Goal: Task Accomplishment & Management: Use online tool/utility

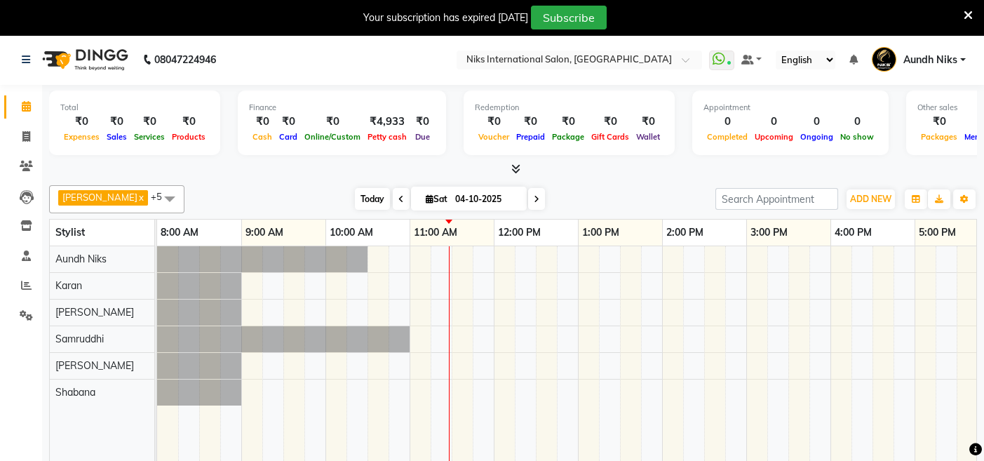
click at [361, 203] on span "Today" at bounding box center [372, 199] width 35 height 22
click at [363, 197] on span "Today" at bounding box center [372, 199] width 35 height 22
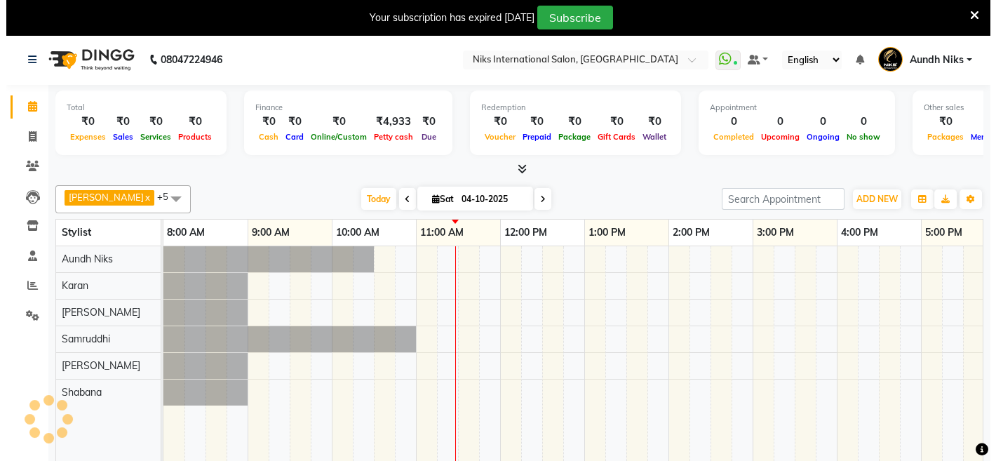
scroll to position [0, 253]
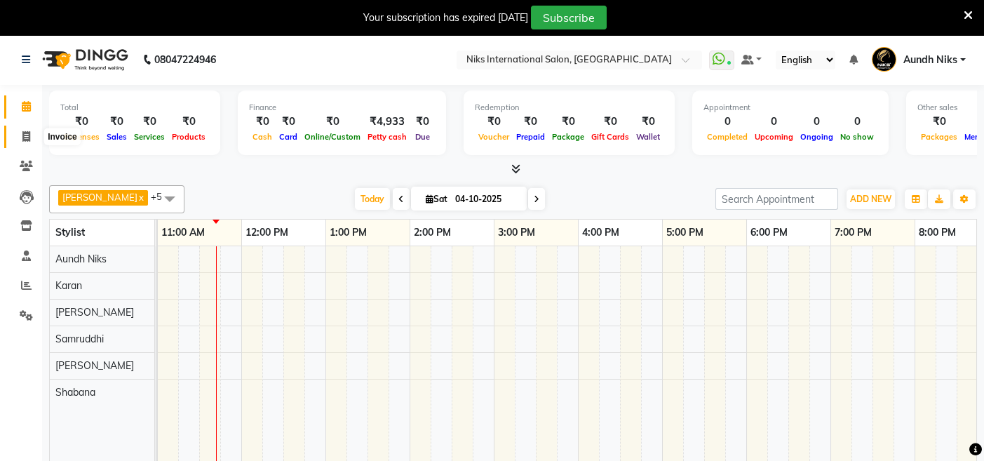
click at [23, 143] on span at bounding box center [26, 137] width 25 height 16
select select "6"
select select "service"
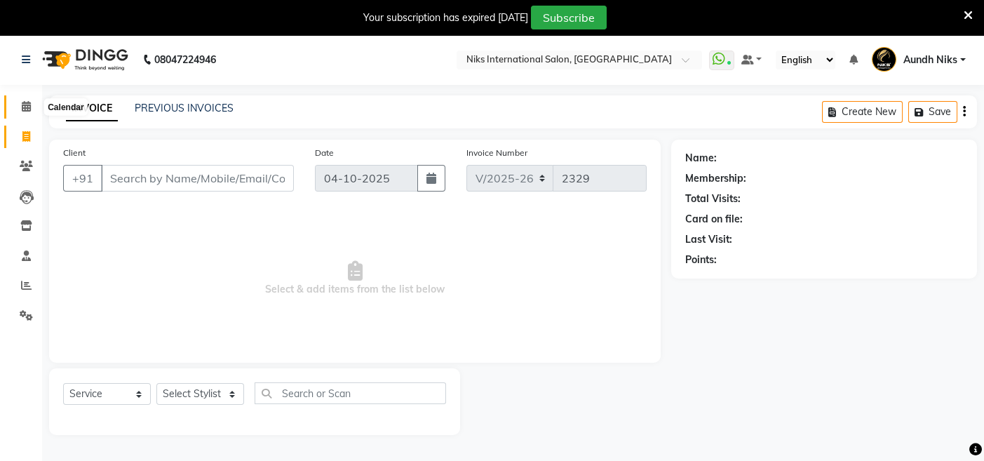
click at [29, 103] on icon at bounding box center [26, 106] width 9 height 11
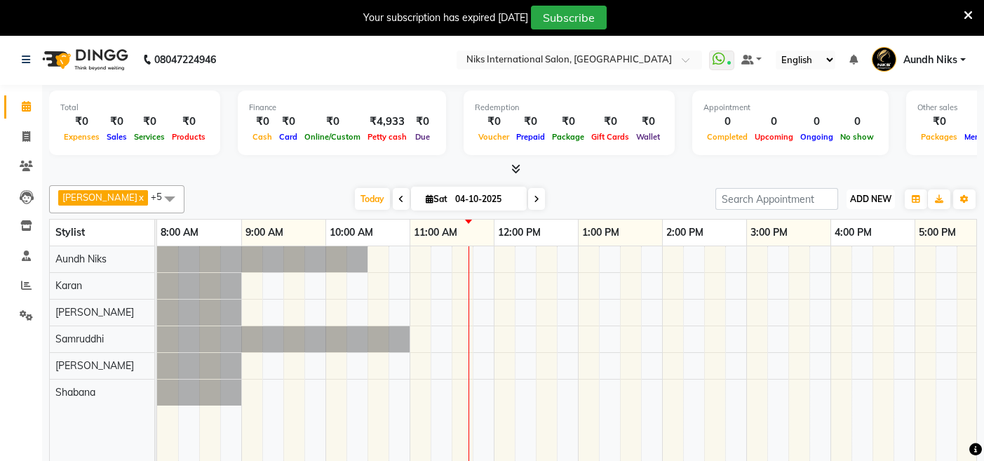
click at [858, 197] on span "ADD NEW" at bounding box center [870, 199] width 41 height 11
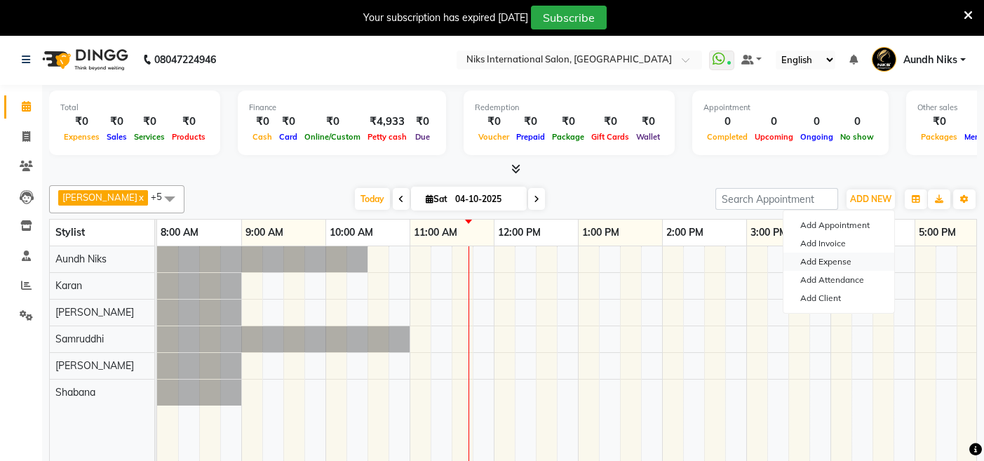
click at [833, 258] on link "Add Expense" at bounding box center [839, 262] width 111 height 18
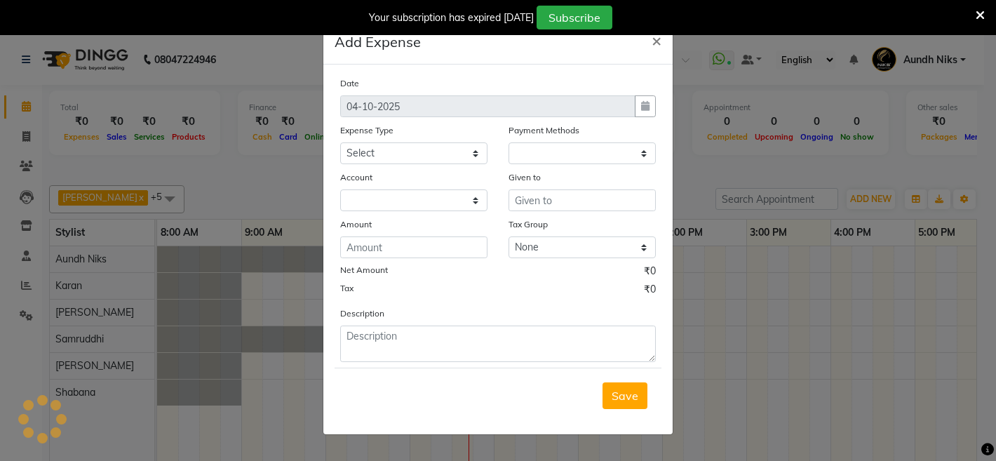
select select "1"
select select "2290"
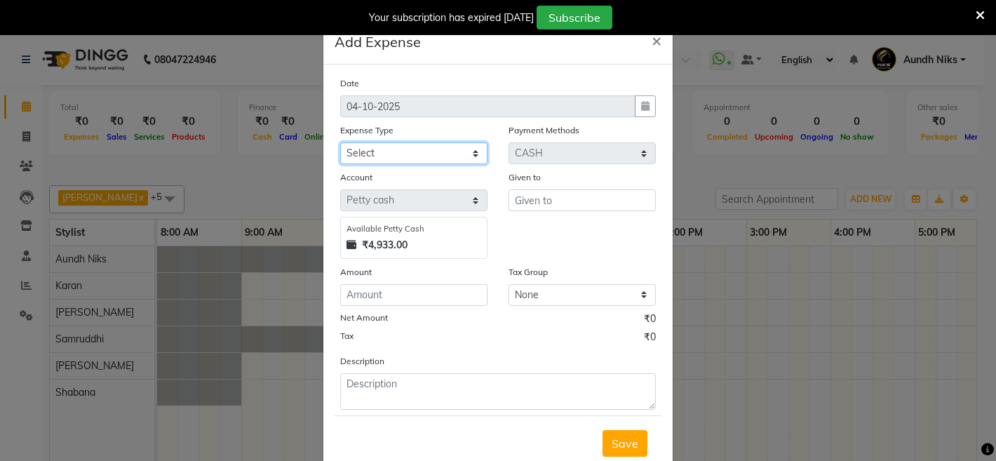
click at [475, 154] on select "Select Cash transfer to hub Client Snacks Donation Equipment Maintenance Miscel…" at bounding box center [413, 153] width 147 height 22
select select "954"
click at [340, 142] on select "Select Cash transfer to hub Client Snacks Donation Equipment Maintenance Miscel…" at bounding box center [413, 153] width 147 height 22
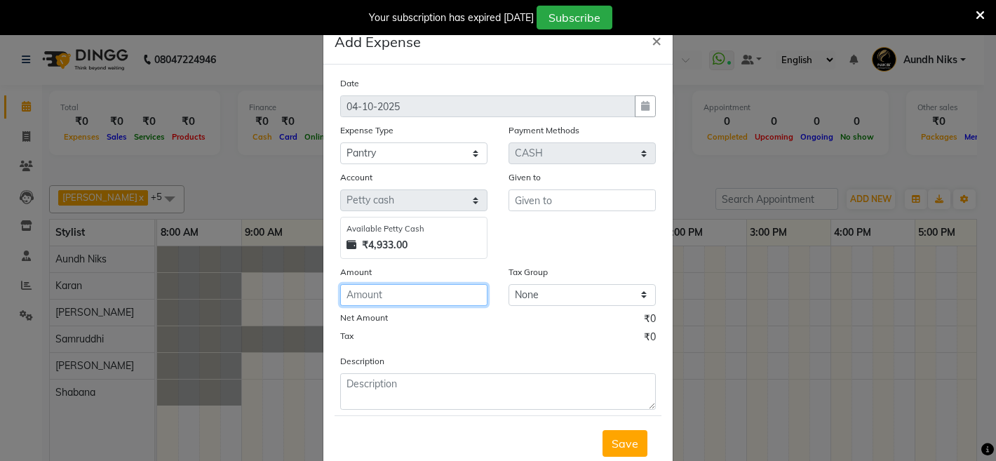
click at [417, 293] on input "number" at bounding box center [413, 295] width 147 height 22
type input "120"
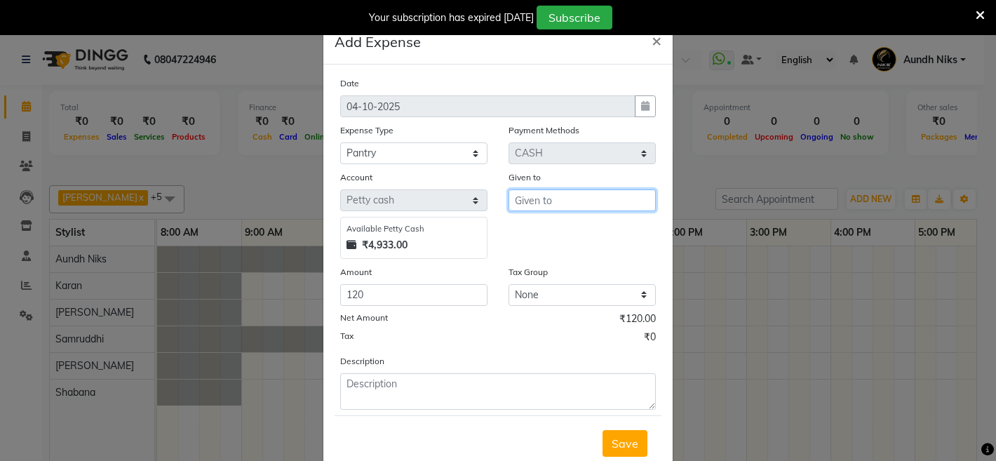
click at [578, 201] on input "text" at bounding box center [582, 200] width 147 height 22
type input ".."
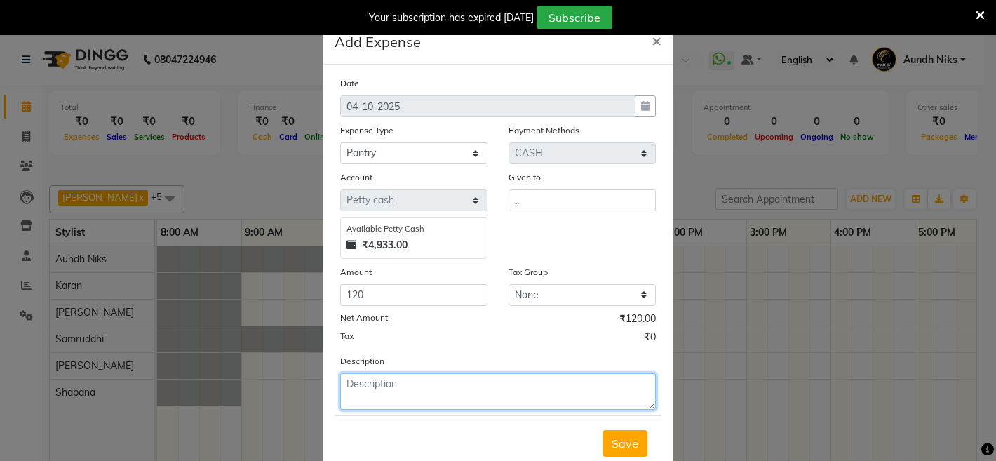
click at [445, 392] on textarea at bounding box center [498, 391] width 316 height 36
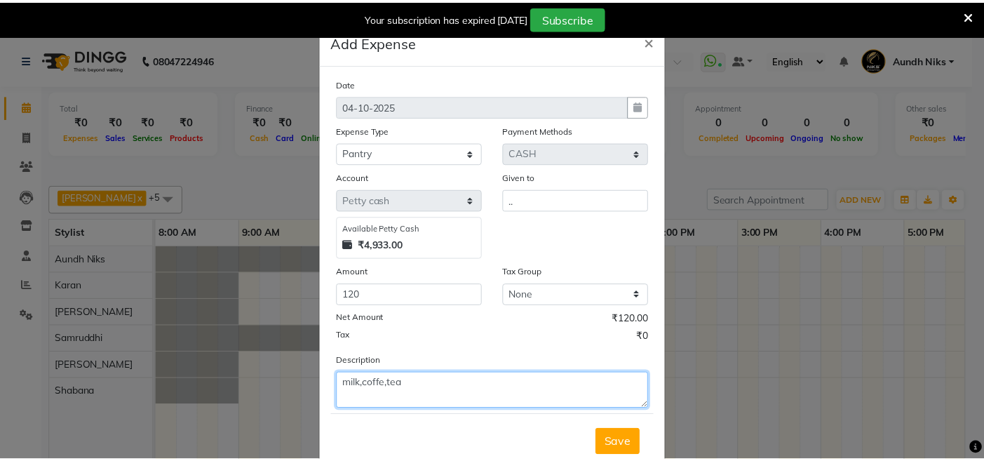
scroll to position [40, 0]
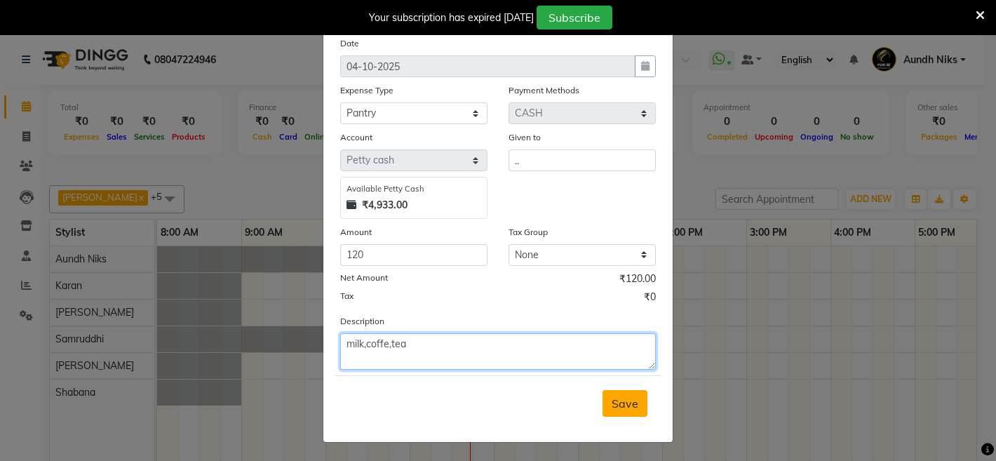
type textarea "milk,coffe,tea"
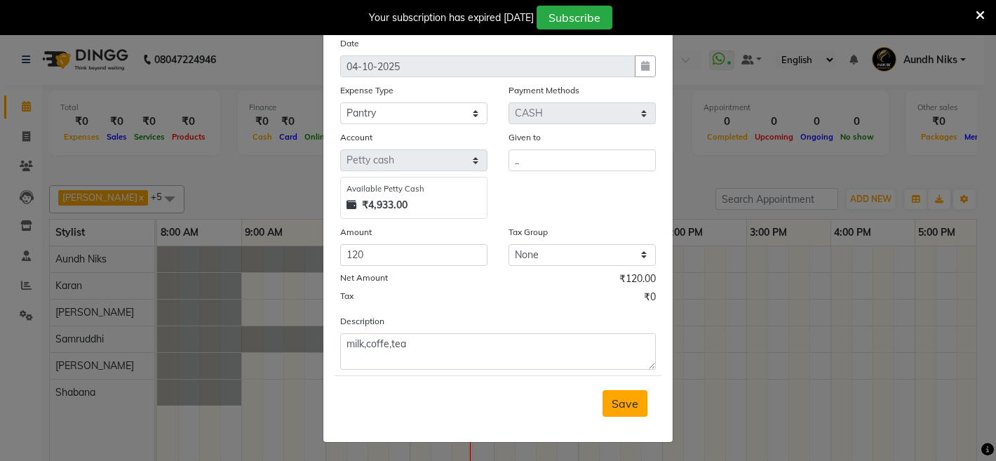
click at [612, 400] on span "Save" at bounding box center [625, 403] width 27 height 14
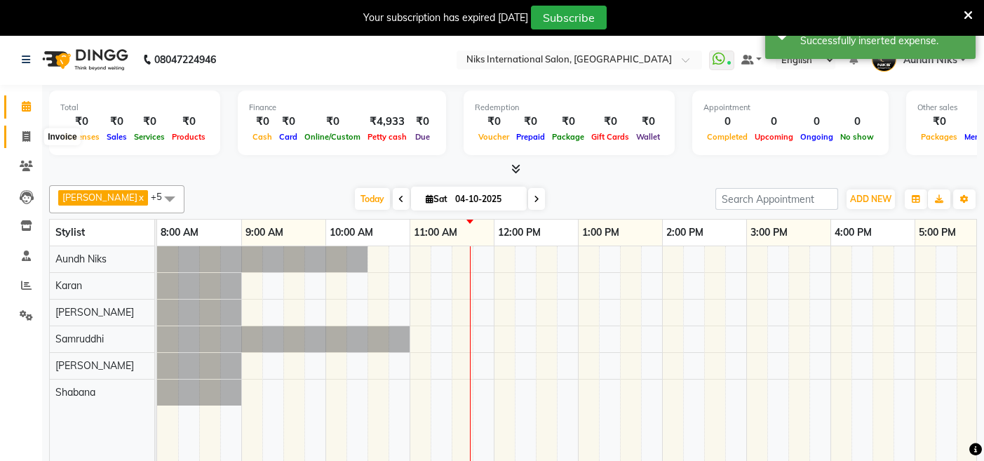
click at [24, 135] on icon at bounding box center [26, 136] width 8 height 11
select select "service"
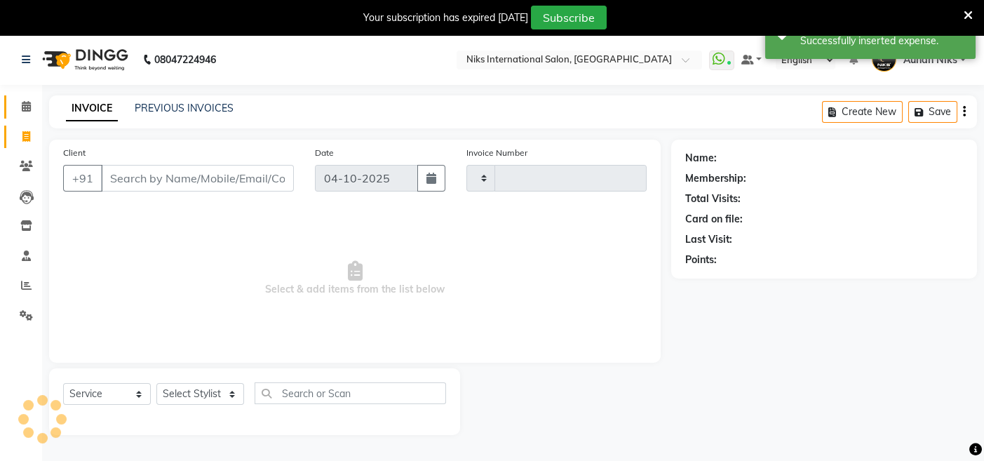
type input "2329"
select select "6"
click at [24, 97] on link "Calendar" at bounding box center [21, 106] width 34 height 23
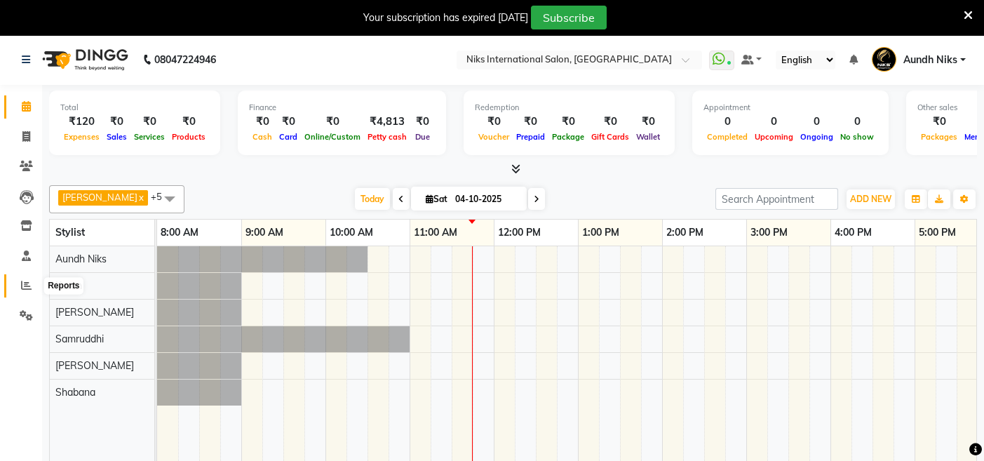
click at [27, 286] on icon at bounding box center [26, 285] width 11 height 11
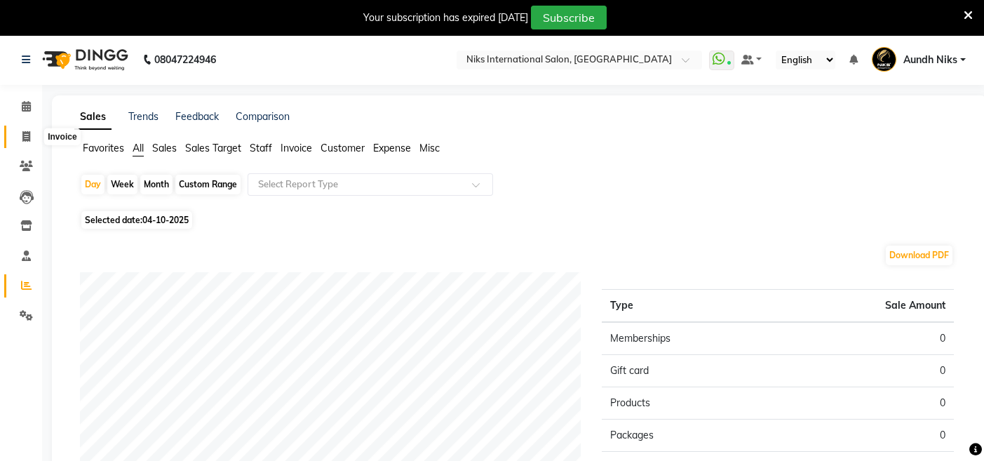
click at [29, 135] on icon at bounding box center [26, 136] width 8 height 11
select select "service"
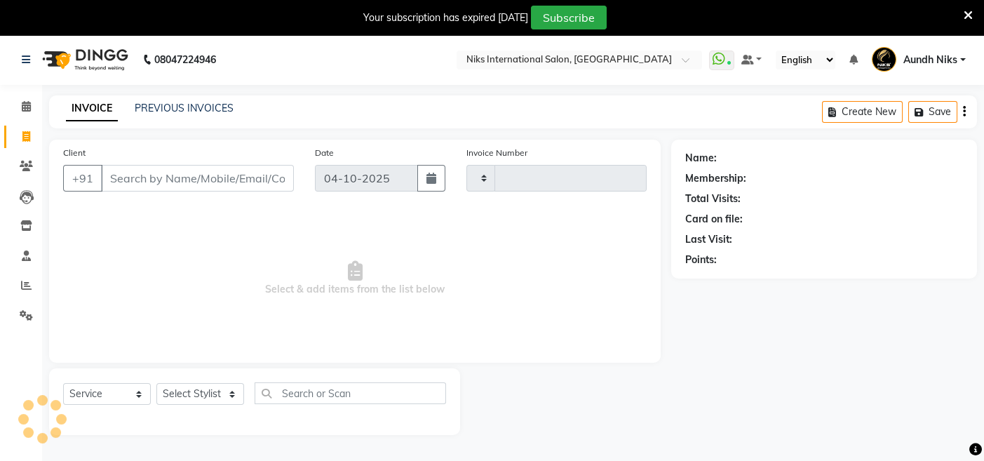
type input "2329"
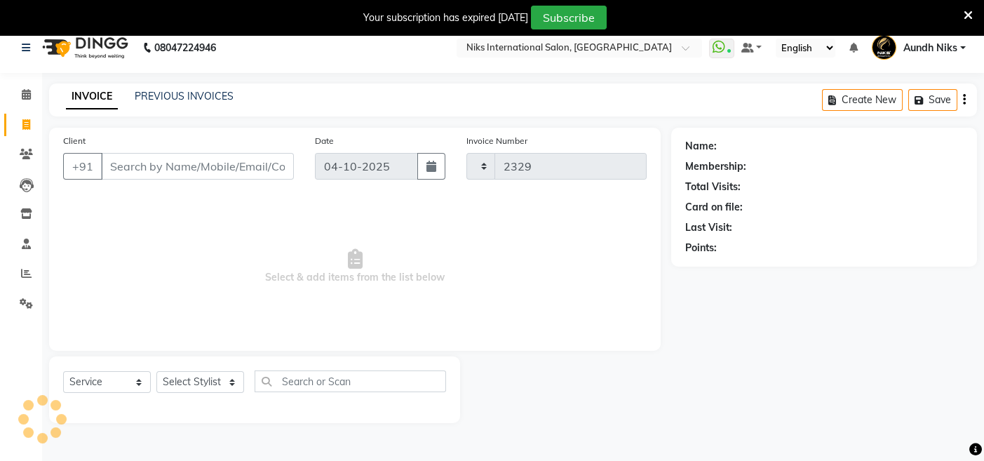
select select "6"
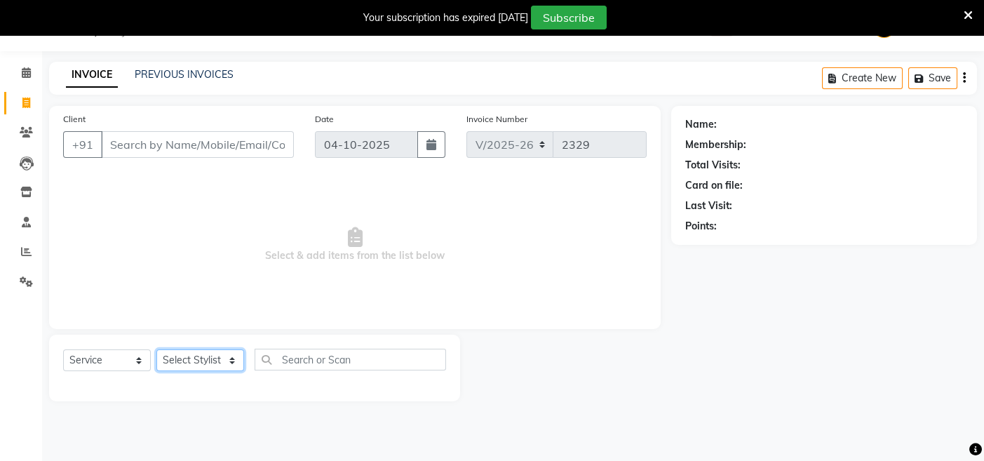
click at [232, 360] on select "Select Stylist [PERSON_NAME] Aundh Niks [PERSON_NAME] Jiya [PERSON_NAME] Mahhi …" at bounding box center [200, 360] width 88 height 22
select select "17526"
click at [156, 349] on select "Select Stylist [PERSON_NAME] Aundh Niks [PERSON_NAME] Jiya [PERSON_NAME] Mahhi …" at bounding box center [200, 360] width 88 height 22
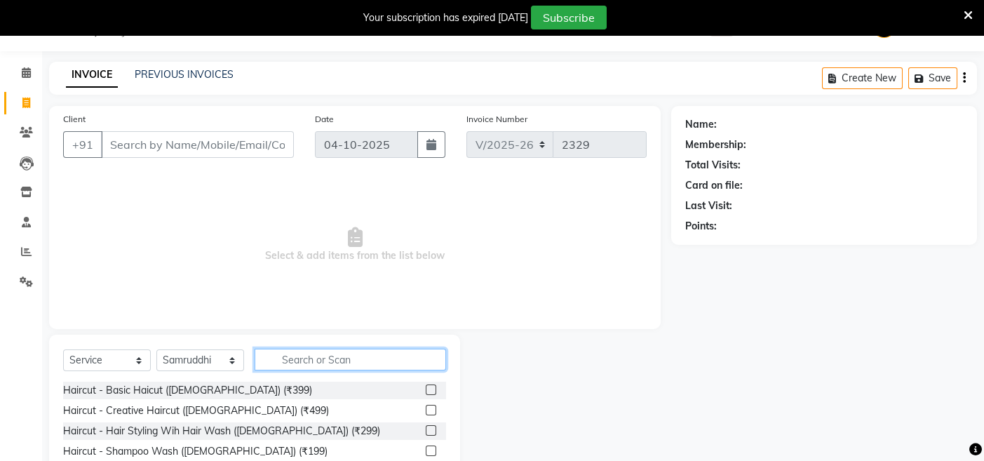
click at [310, 363] on input "text" at bounding box center [350, 360] width 191 height 22
type input "thre"
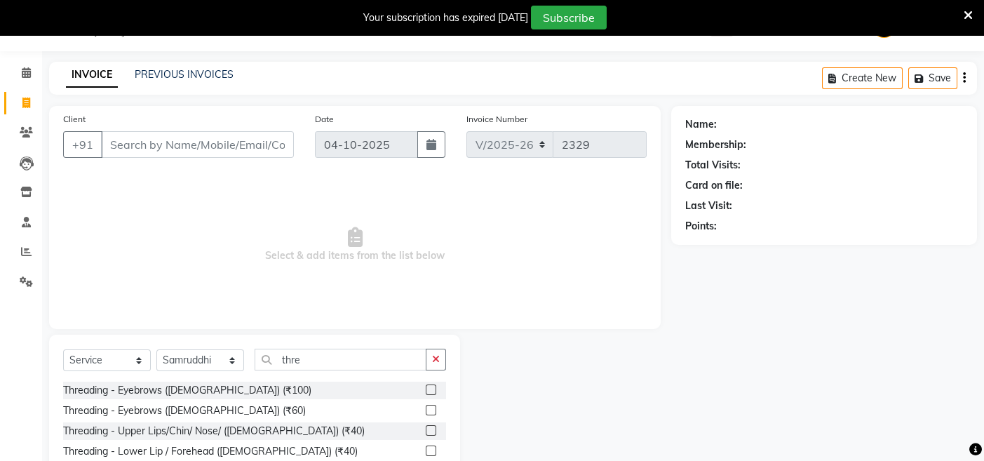
click at [429, 409] on label at bounding box center [431, 410] width 11 height 11
click at [429, 409] on input "checkbox" at bounding box center [430, 410] width 9 height 9
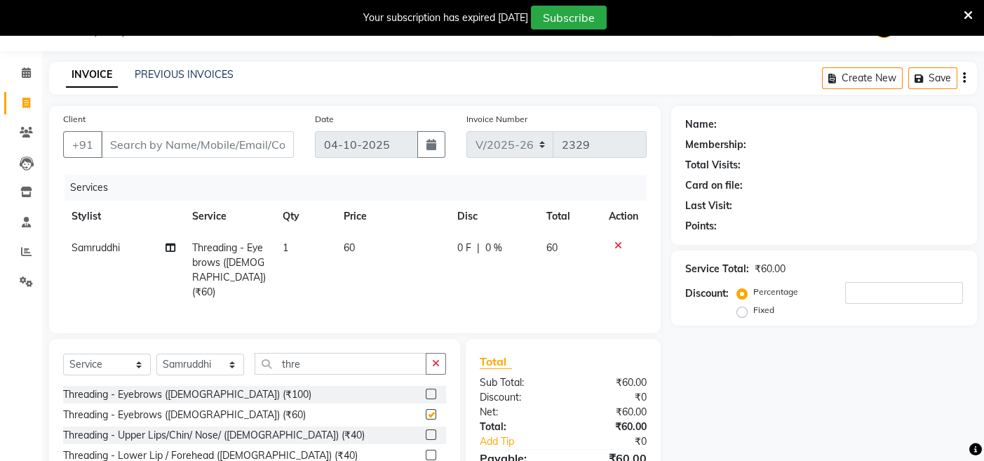
checkbox input "false"
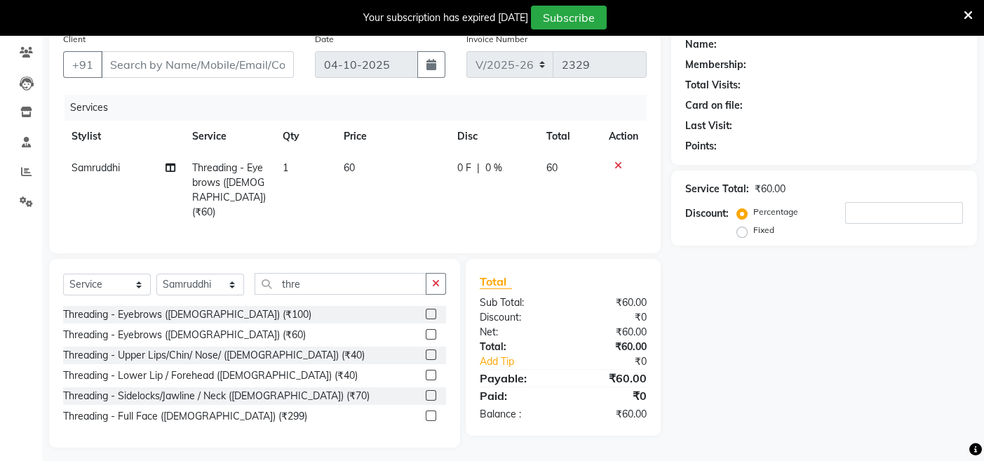
scroll to position [113, 0]
click at [376, 279] on input "thre" at bounding box center [341, 285] width 172 height 22
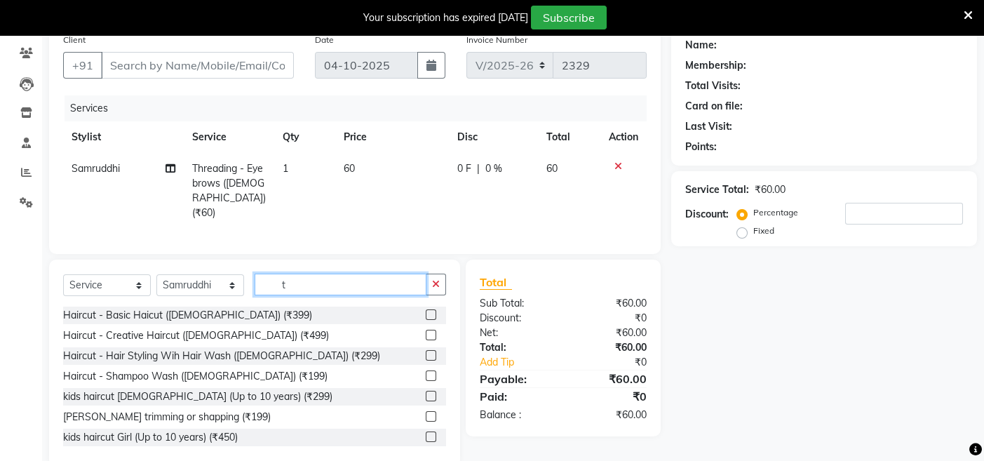
scroll to position [0, 0]
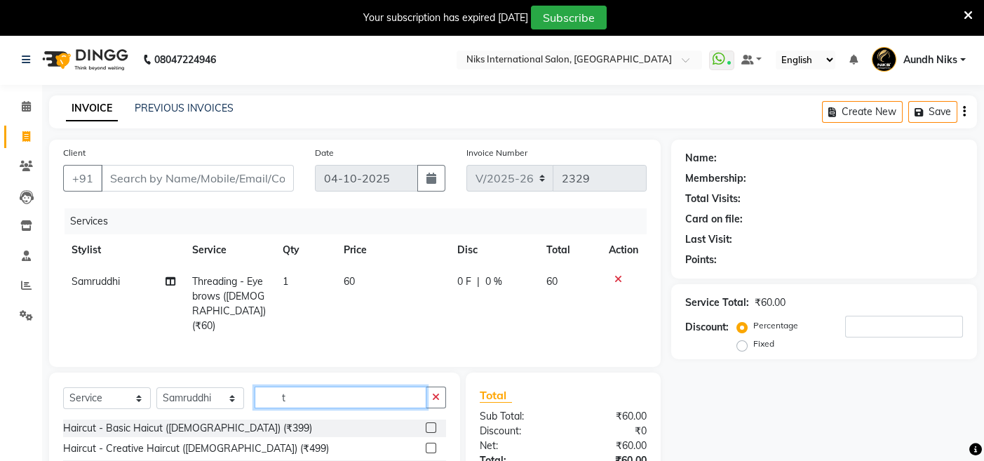
type input "t"
click at [242, 181] on input "Client" at bounding box center [197, 178] width 193 height 27
type input "9"
type input "0"
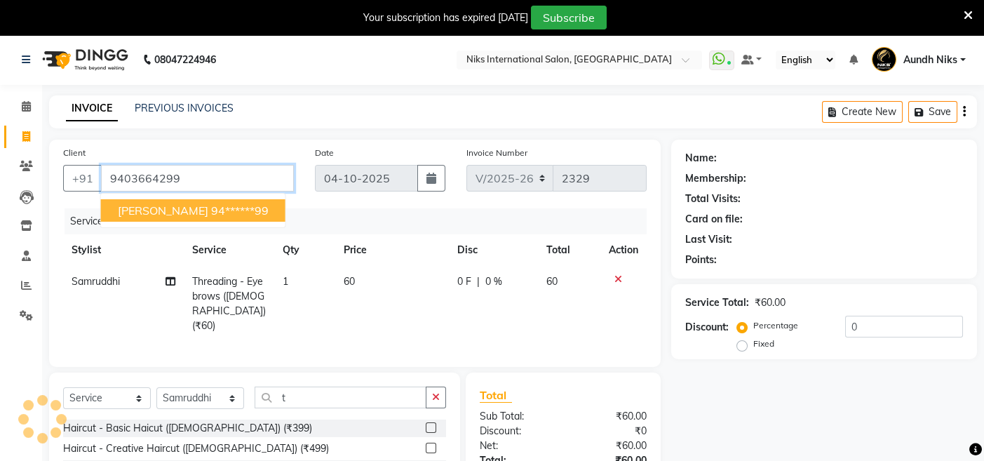
type input "9403664299"
select select "1: Object"
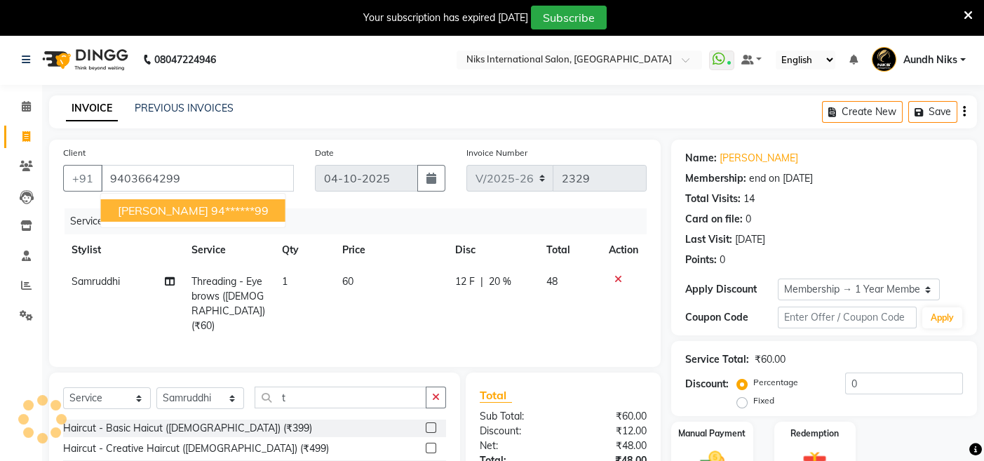
type input "20"
click at [211, 210] on ngb-highlight "94******99" at bounding box center [240, 210] width 58 height 14
type input "94******99"
type input "0"
select select "1: Object"
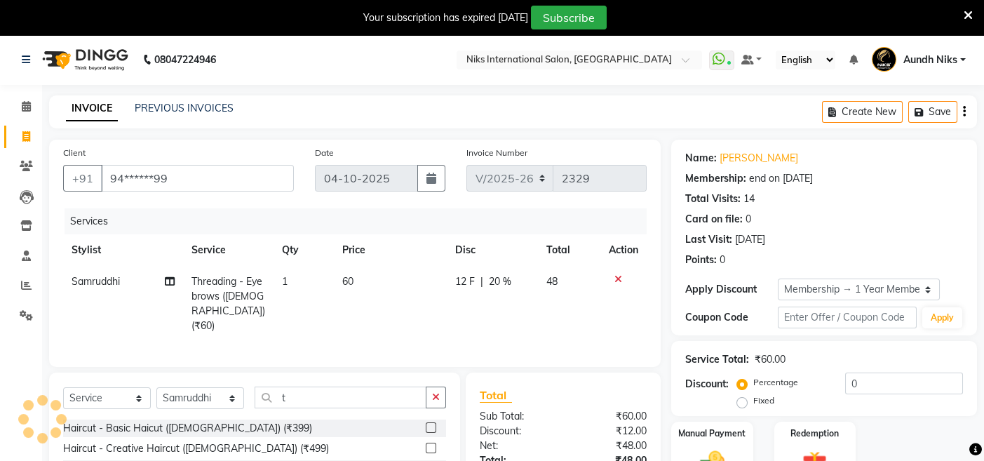
type input "20"
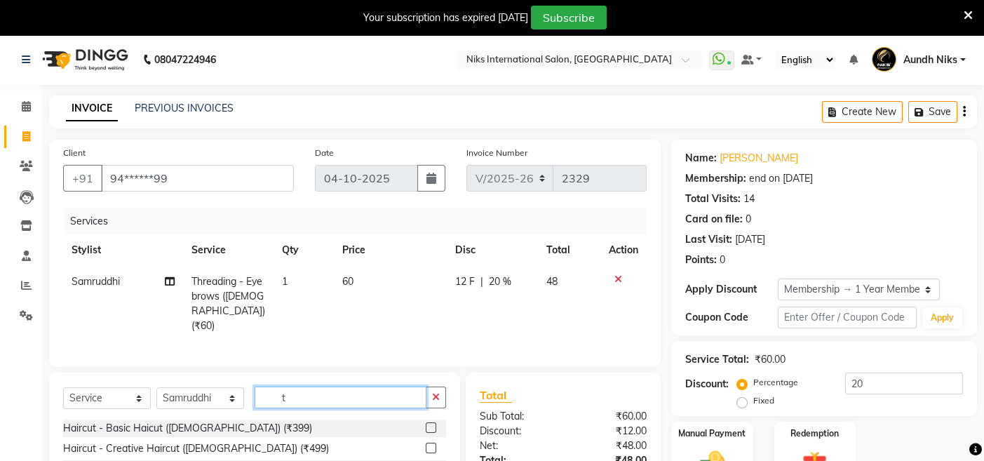
click at [307, 392] on input "t" at bounding box center [341, 398] width 172 height 22
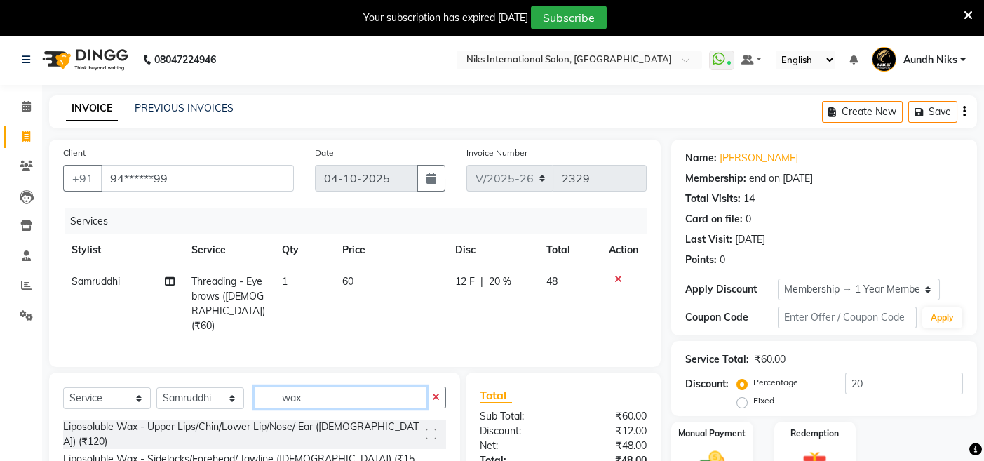
type input "wax"
click at [426, 429] on label at bounding box center [431, 434] width 11 height 11
click at [426, 430] on input "checkbox" at bounding box center [430, 434] width 9 height 9
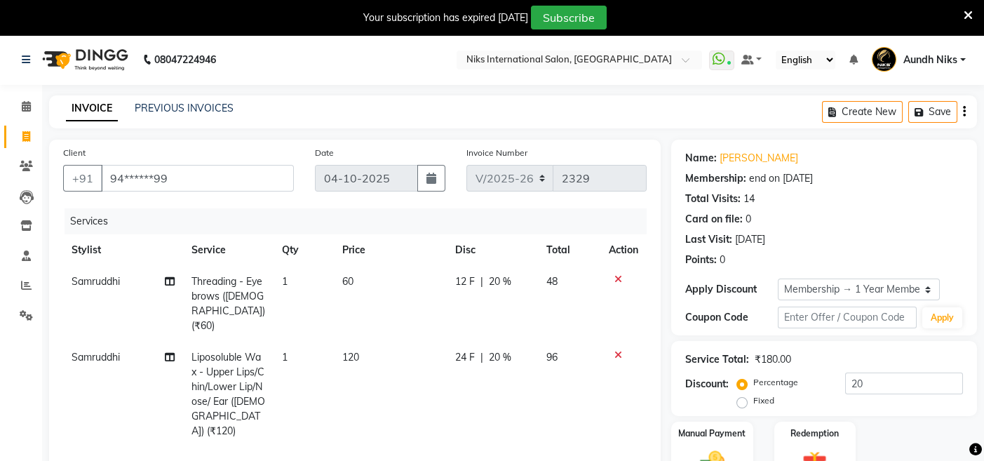
checkbox input "false"
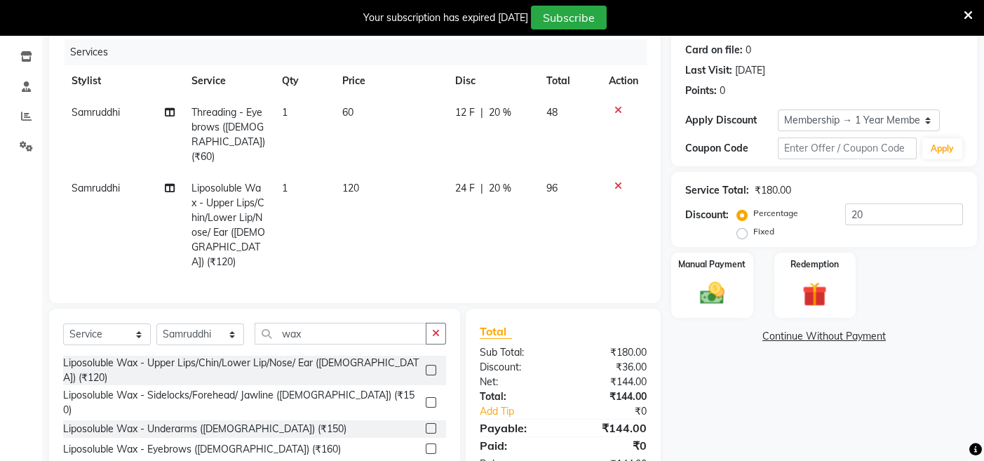
scroll to position [171, 0]
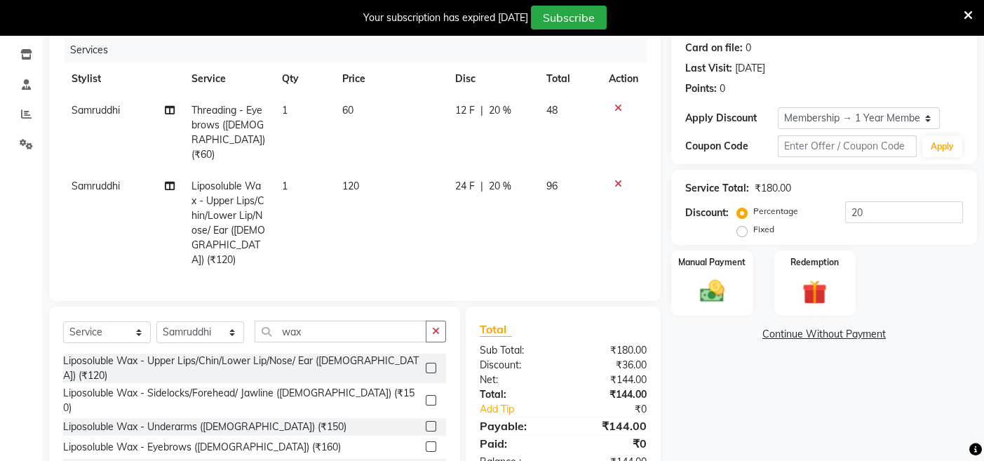
click at [426, 395] on label at bounding box center [431, 400] width 11 height 11
click at [426, 396] on input "checkbox" at bounding box center [430, 400] width 9 height 9
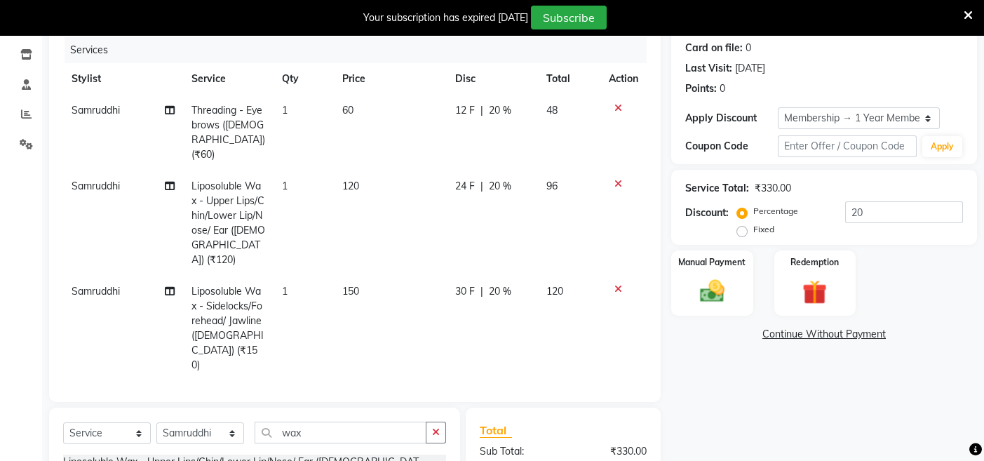
checkbox input "false"
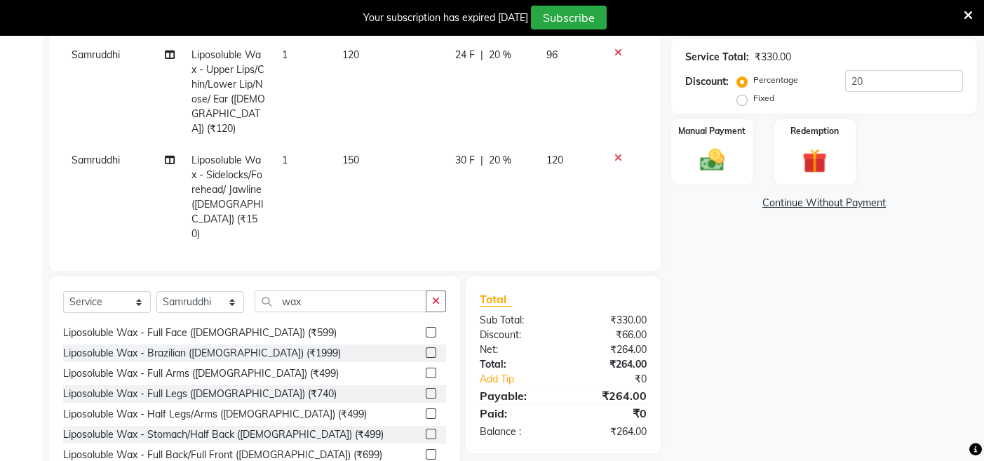
scroll to position [130, 0]
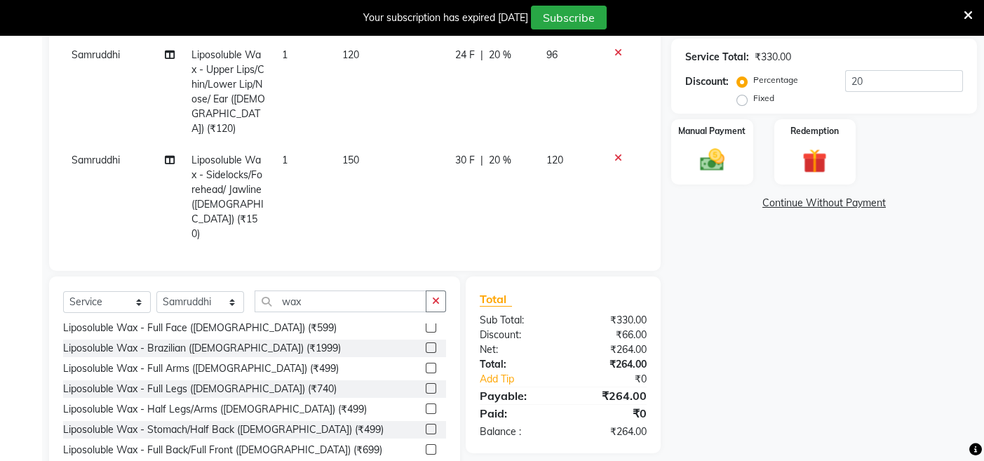
click at [426, 363] on label at bounding box center [431, 368] width 11 height 11
click at [426, 364] on input "checkbox" at bounding box center [430, 368] width 9 height 9
checkbox input "false"
click at [355, 145] on td "150" at bounding box center [389, 197] width 112 height 105
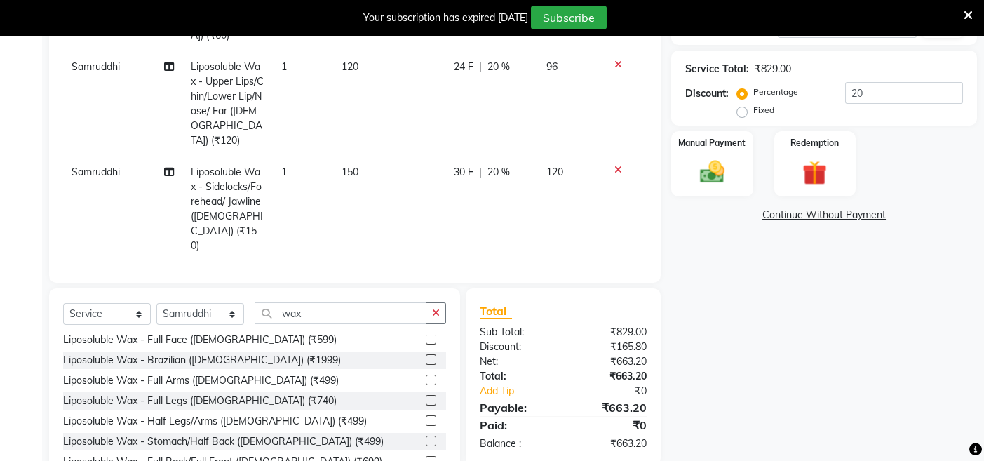
select select "17526"
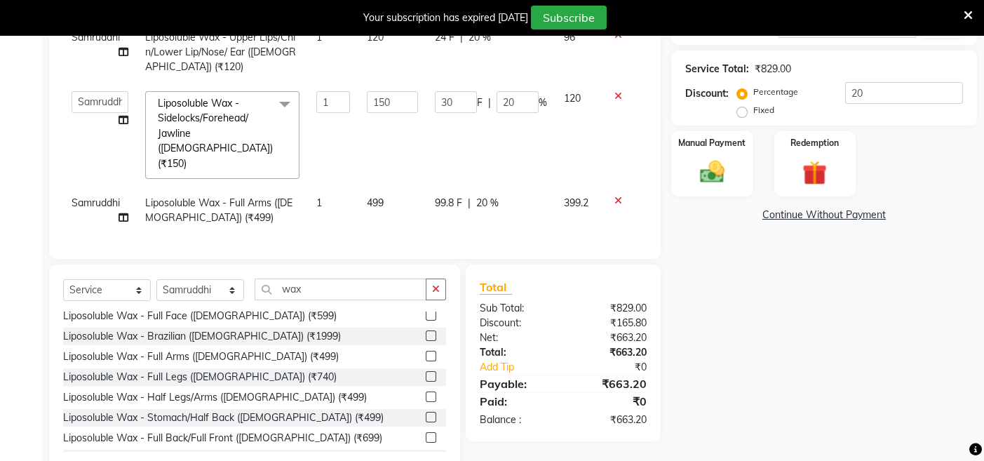
scroll to position [302, 0]
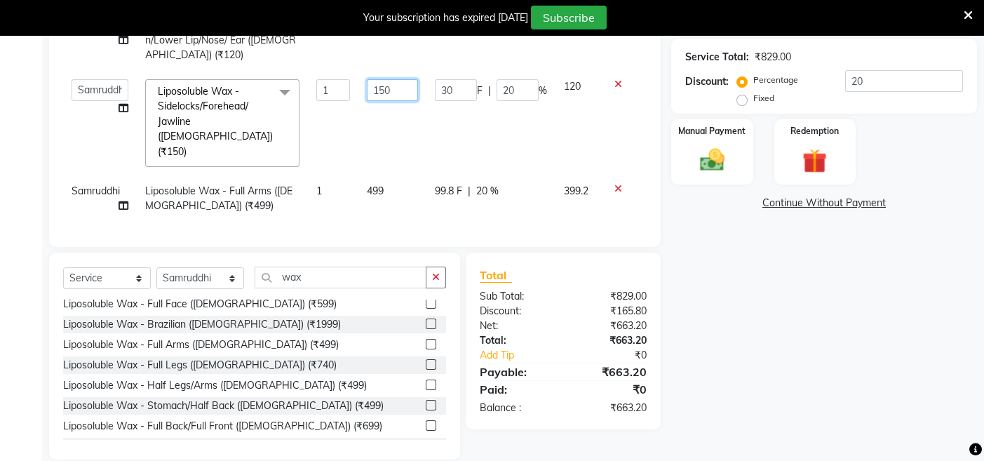
click at [405, 82] on input "150" at bounding box center [392, 90] width 51 height 22
type input "1"
type input "200"
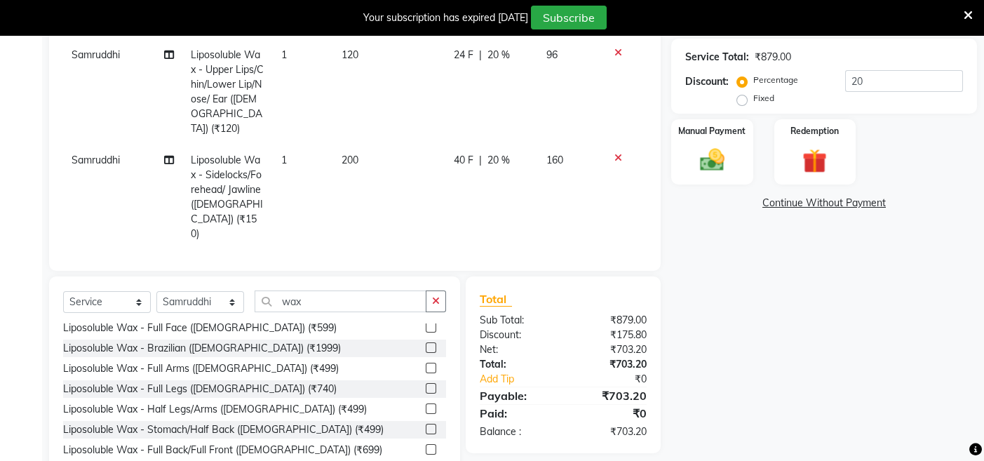
click at [389, 155] on tbody "Samruddhi Threading - Eyebrows ([DEMOGRAPHIC_DATA]) (₹60) 1 60 12 F | 20 % 48 S…" at bounding box center [355, 145] width 584 height 362
click at [353, 250] on td "499" at bounding box center [389, 288] width 112 height 76
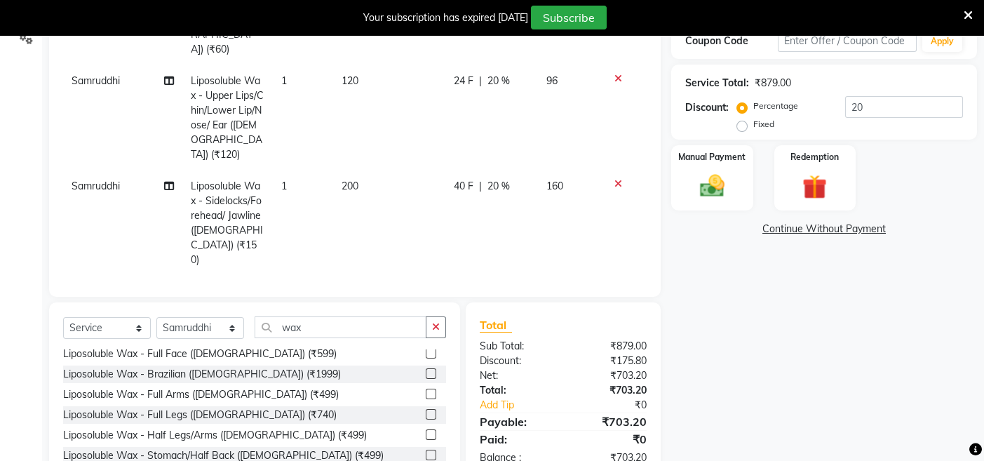
select select "17526"
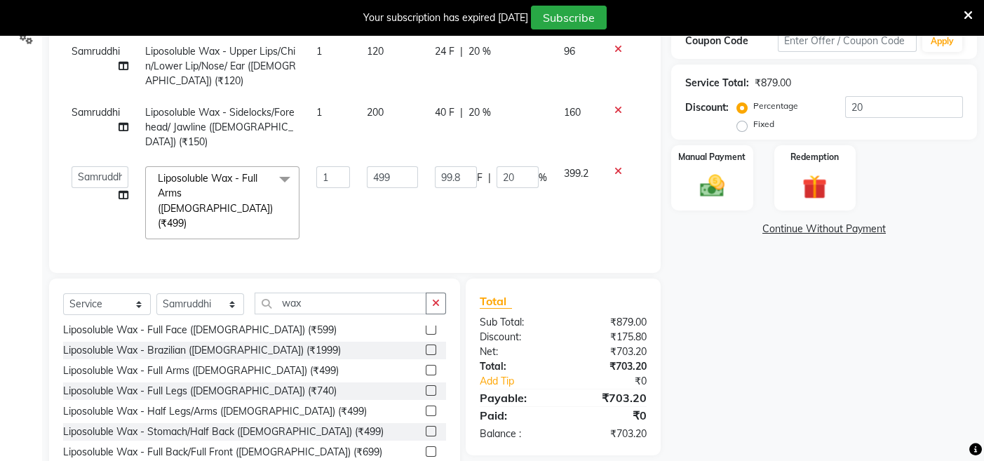
scroll to position [288, 0]
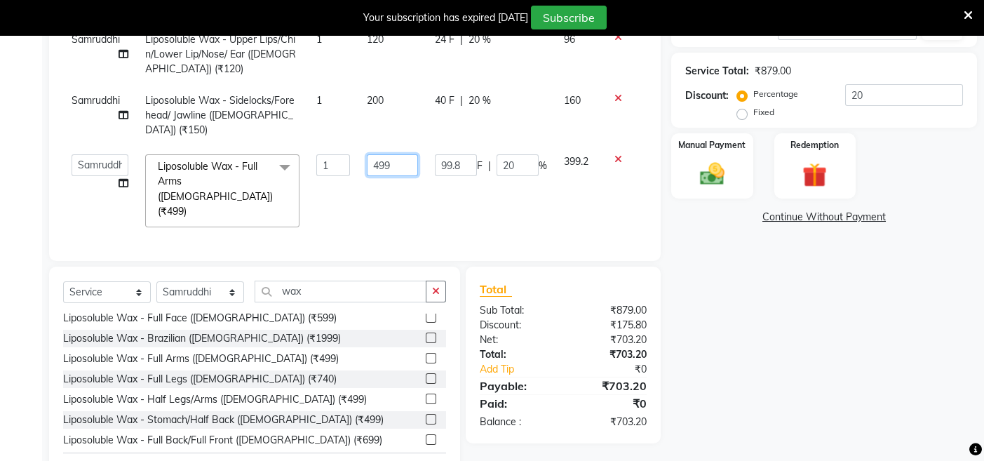
click at [401, 154] on input "499" at bounding box center [392, 165] width 51 height 22
type input "4"
type input "500"
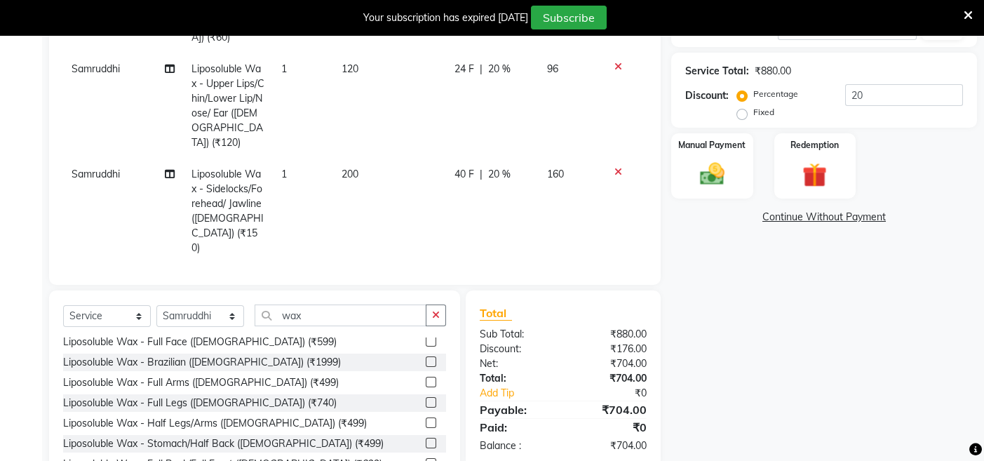
click at [848, 318] on div "Name: [PERSON_NAME] Membership: end on [DATE] Total Visits: 14 Card on file: 0 …" at bounding box center [829, 174] width 316 height 646
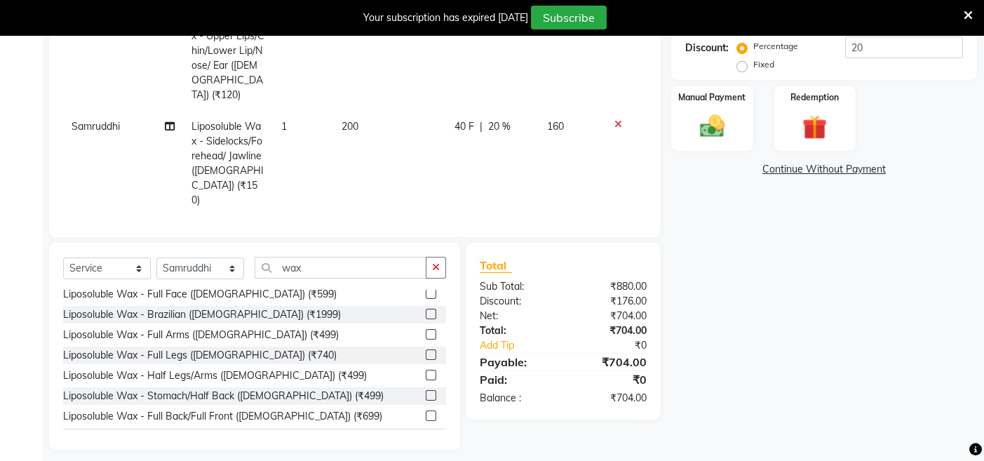
scroll to position [345, 0]
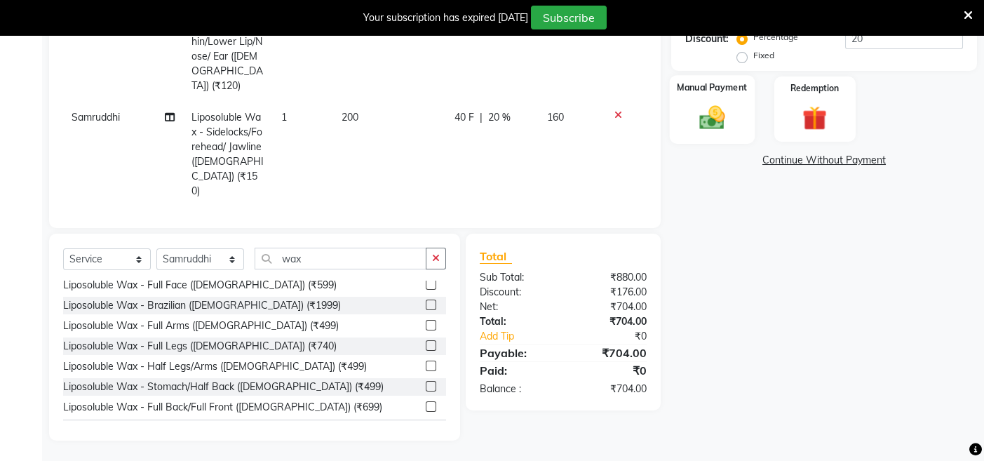
click at [717, 103] on img at bounding box center [712, 116] width 42 height 29
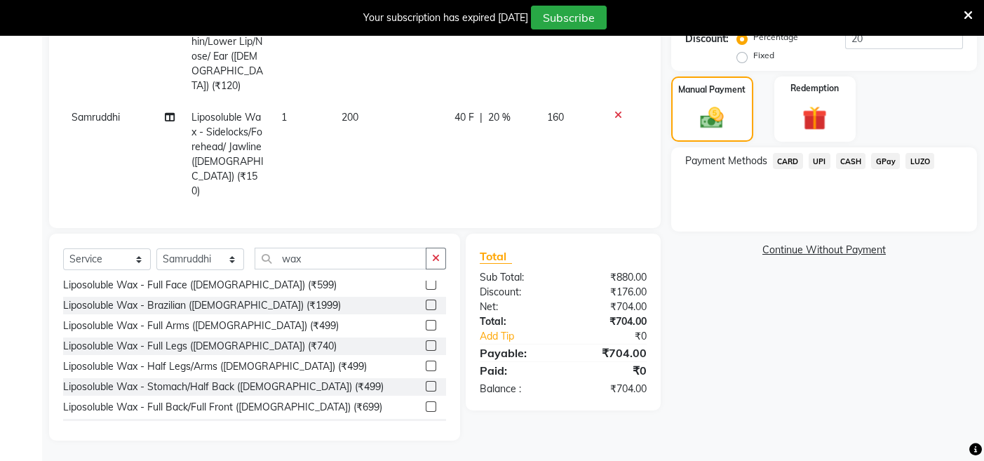
click at [787, 165] on span "CARD" at bounding box center [788, 161] width 30 height 16
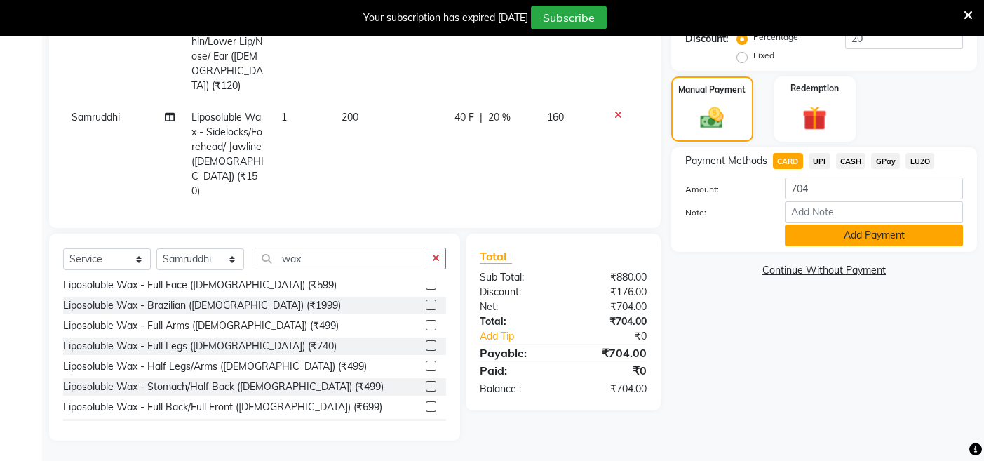
click at [833, 231] on button "Add Payment" at bounding box center [874, 235] width 178 height 22
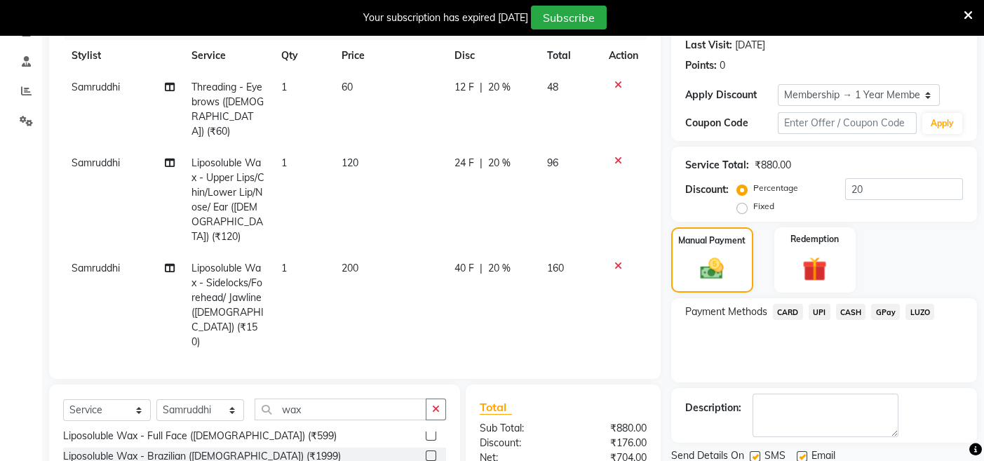
scroll to position [33, 0]
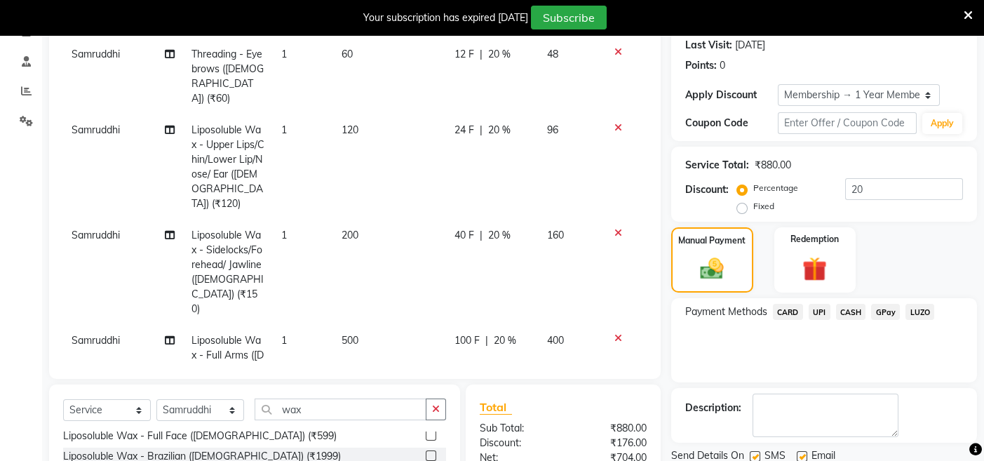
click at [781, 310] on span "CARD" at bounding box center [788, 312] width 30 height 16
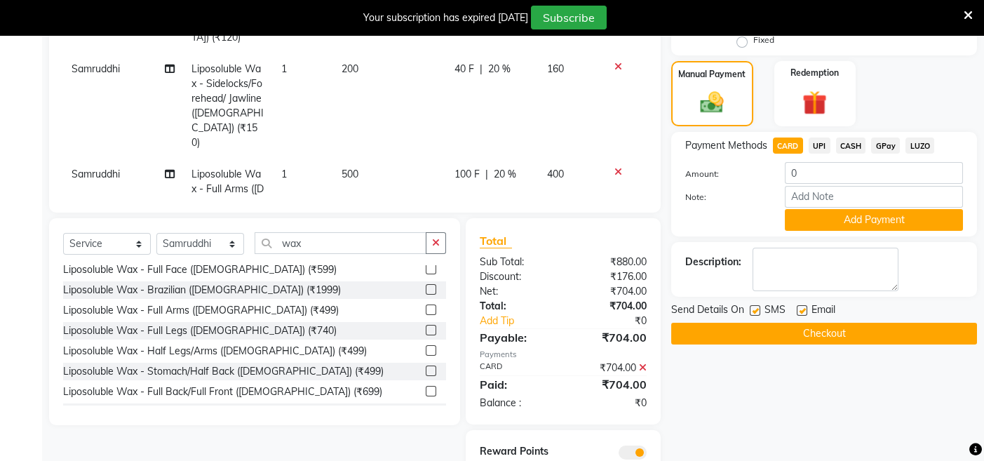
scroll to position [414, 0]
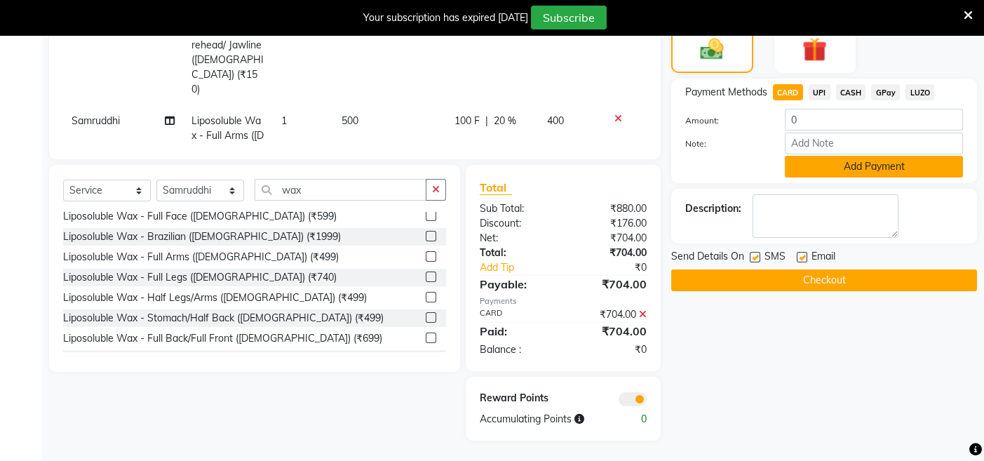
click at [844, 163] on button "Add Payment" at bounding box center [874, 167] width 178 height 22
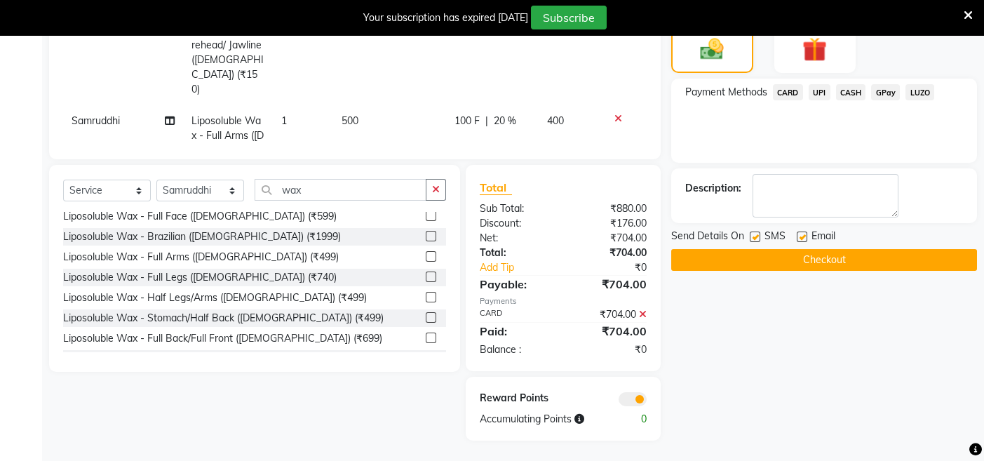
click at [800, 261] on button "Checkout" at bounding box center [824, 260] width 306 height 22
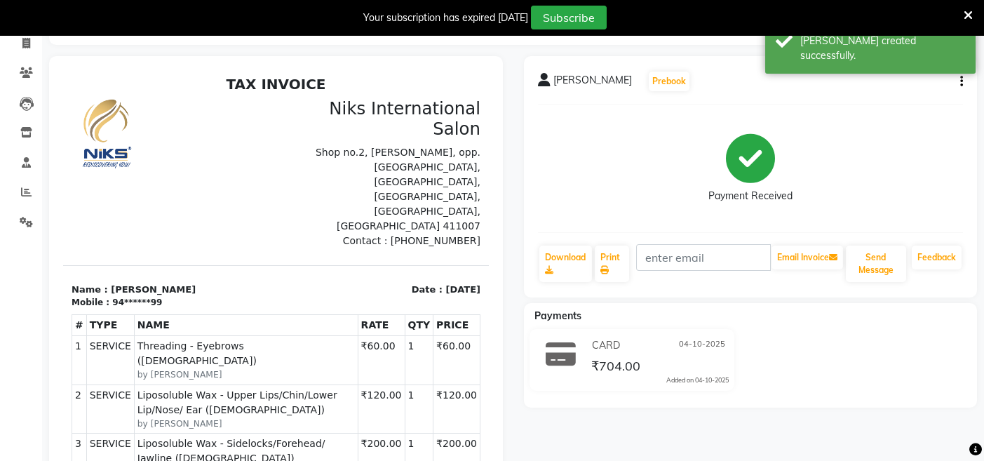
scroll to position [50, 0]
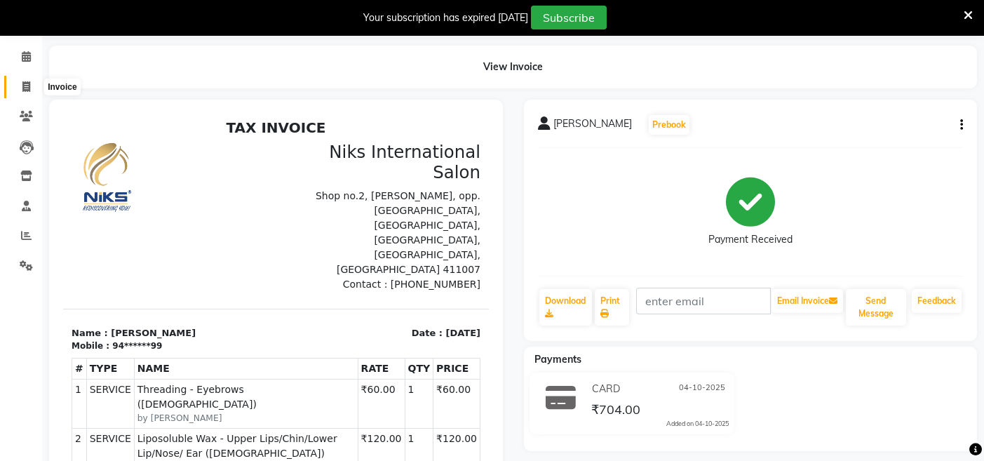
click at [25, 81] on icon at bounding box center [26, 86] width 8 height 11
select select "6"
select select "service"
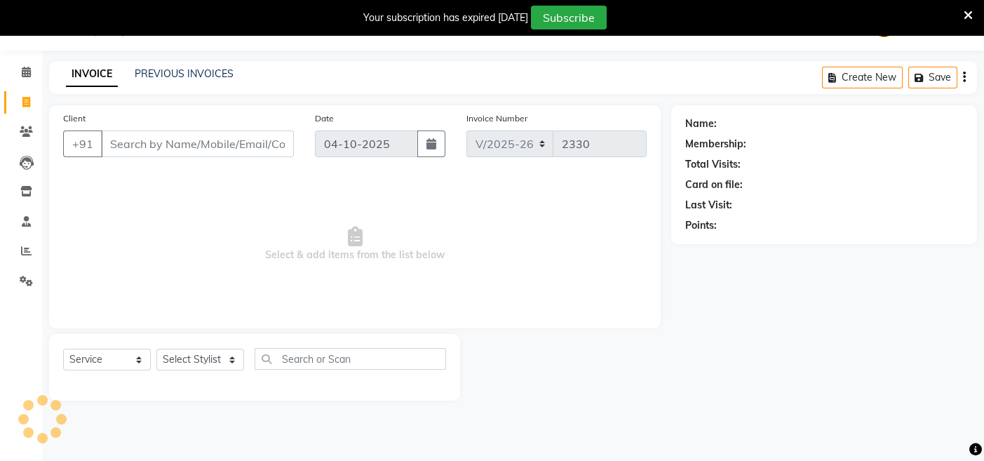
scroll to position [34, 0]
click at [220, 359] on select "Select Stylist [PERSON_NAME] Aundh Niks [PERSON_NAME] Jiya [PERSON_NAME] Mahhi …" at bounding box center [200, 360] width 88 height 22
select select "17526"
click at [156, 349] on select "Select Stylist [PERSON_NAME] Aundh Niks [PERSON_NAME] Jiya [PERSON_NAME] Mahhi …" at bounding box center [200, 360] width 88 height 22
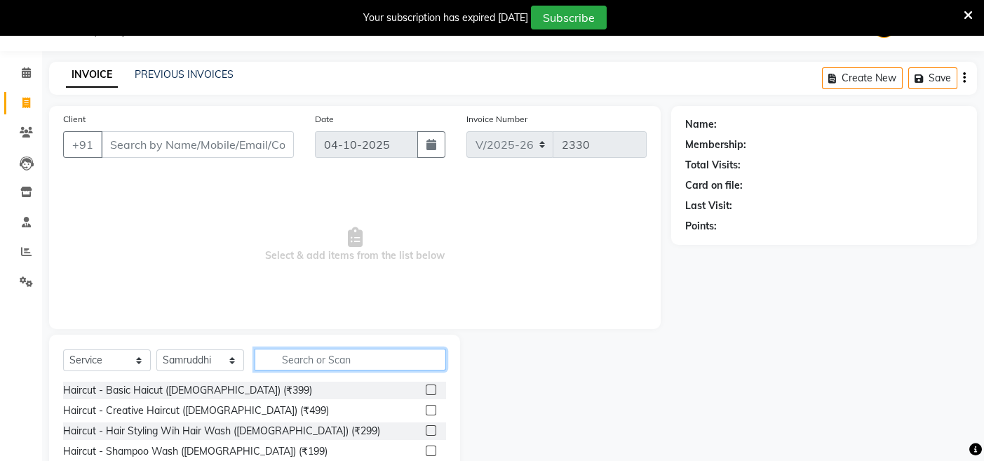
click at [334, 360] on input "text" at bounding box center [350, 360] width 191 height 22
type input "thre"
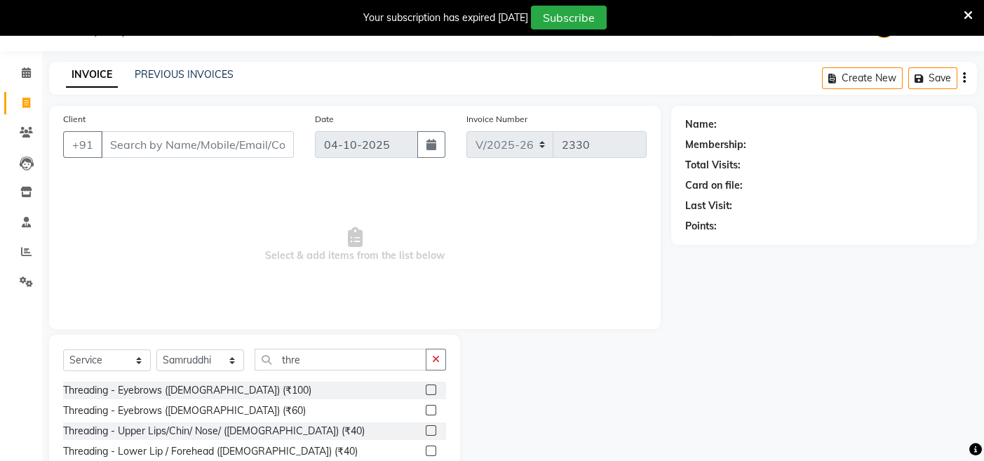
click at [433, 407] on label at bounding box center [431, 410] width 11 height 11
click at [433, 407] on input "checkbox" at bounding box center [430, 410] width 9 height 9
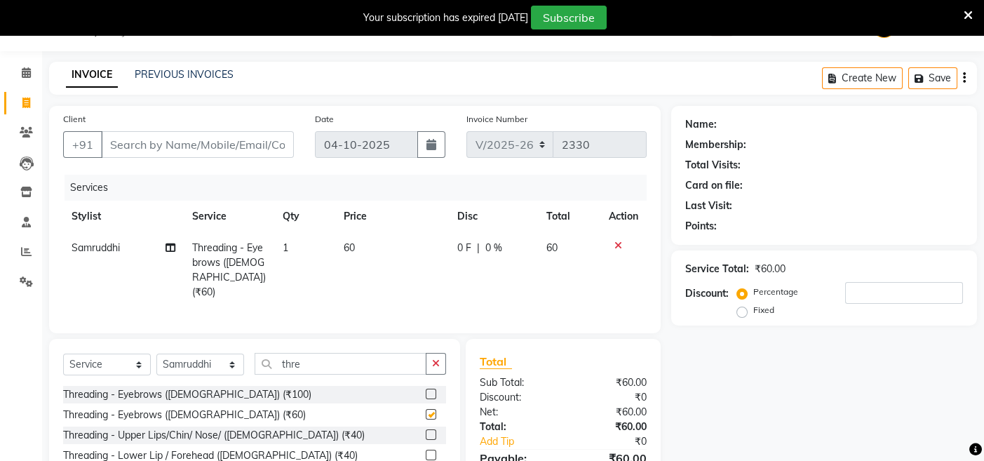
checkbox input "false"
click at [140, 142] on input "Client" at bounding box center [197, 144] width 193 height 27
type input "1"
type input "0"
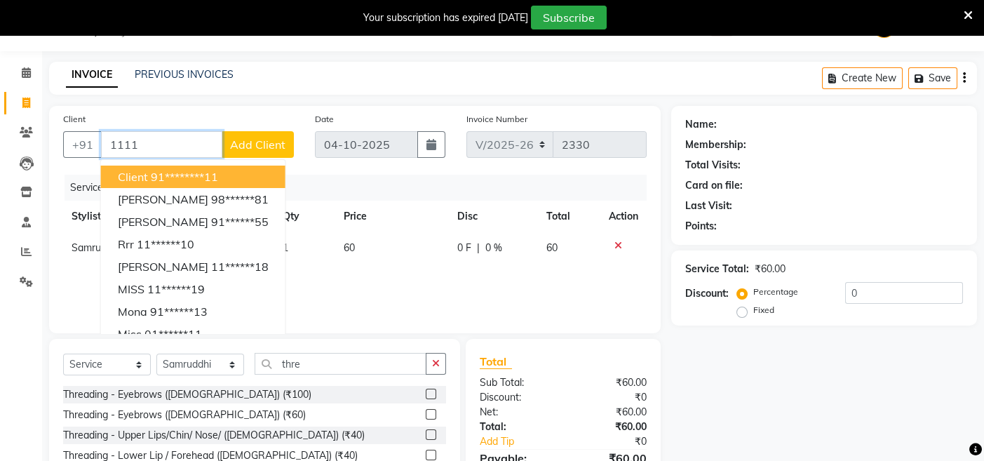
click at [153, 171] on ngb-highlight "91********11" at bounding box center [184, 177] width 67 height 14
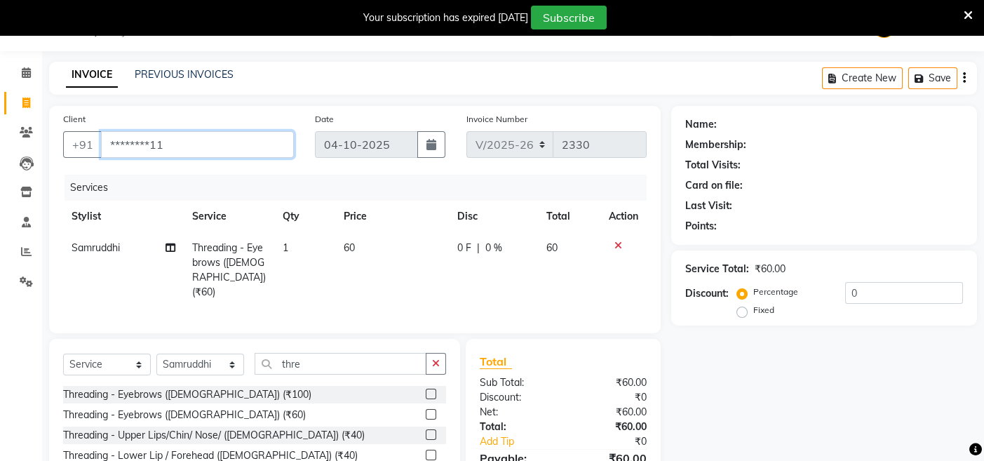
type input "********11"
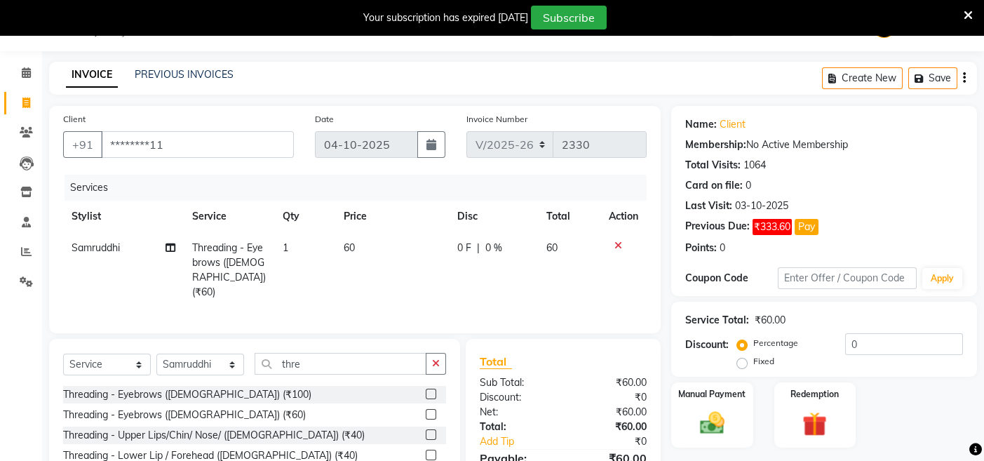
scroll to position [118, 0]
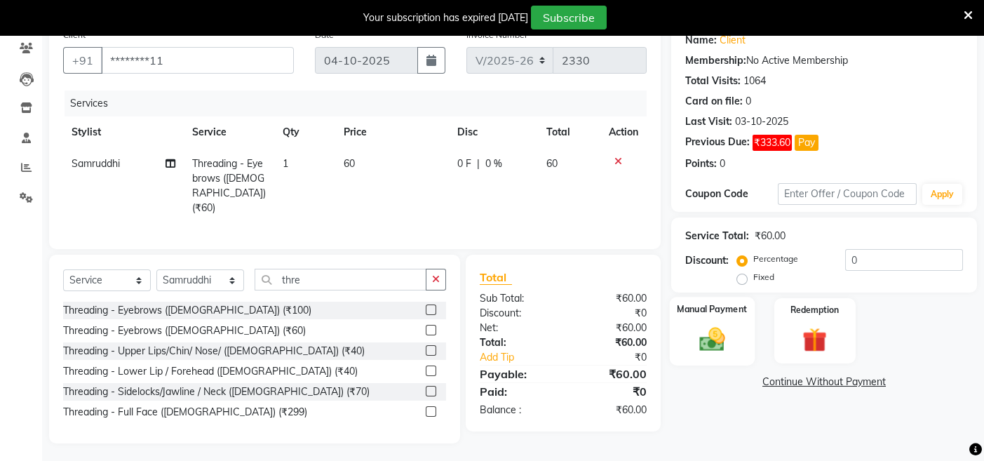
click at [723, 328] on img at bounding box center [712, 338] width 42 height 29
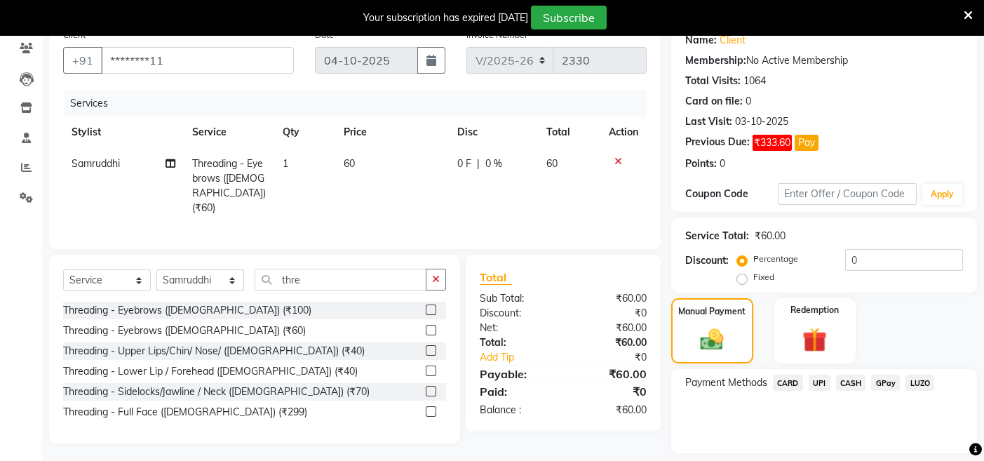
click at [784, 382] on span "CARD" at bounding box center [788, 383] width 30 height 16
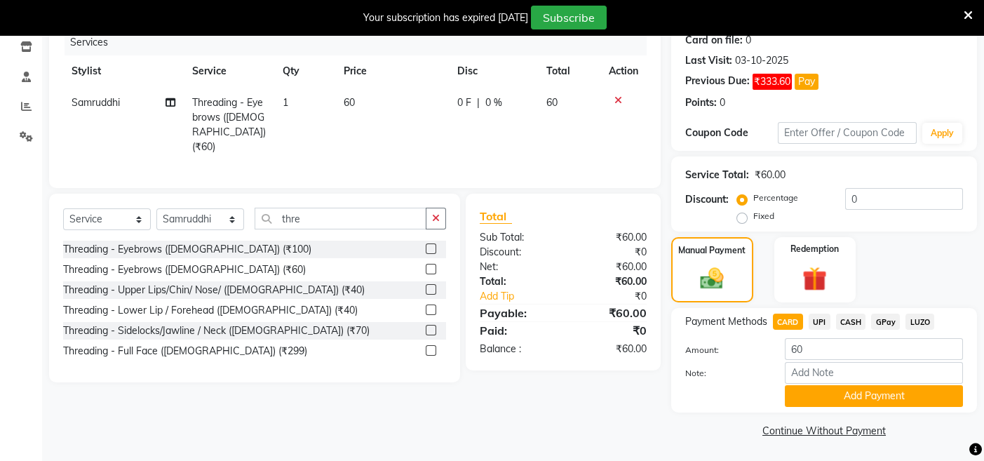
scroll to position [180, 0]
click at [798, 389] on button "Add Payment" at bounding box center [874, 395] width 178 height 22
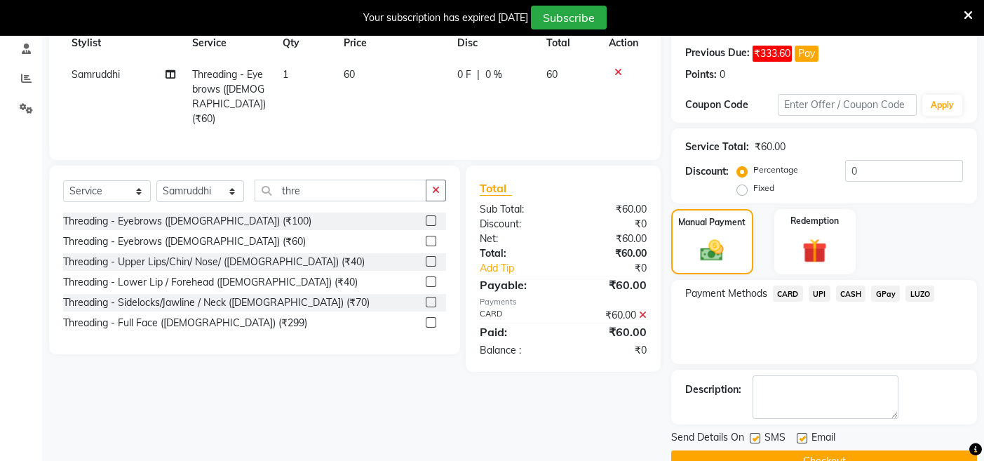
scroll to position [238, 0]
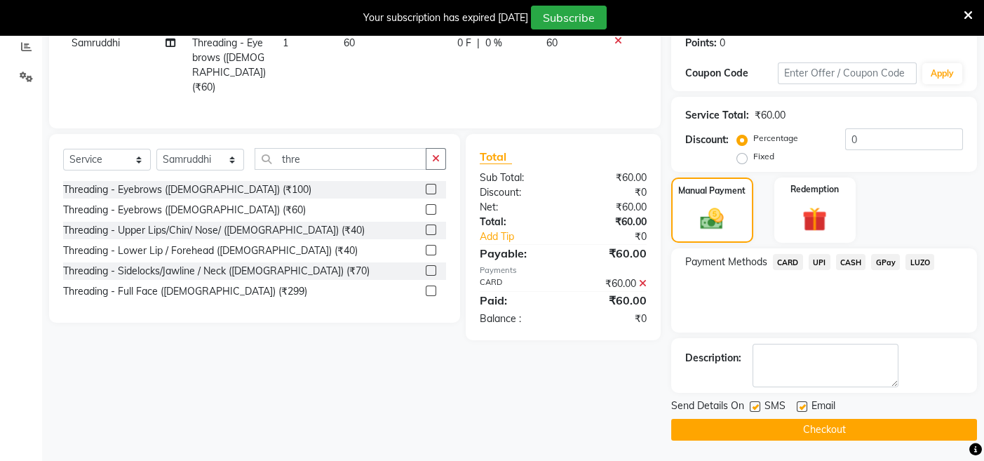
click at [687, 431] on button "Checkout" at bounding box center [824, 430] width 306 height 22
